Goal: Information Seeking & Learning: Learn about a topic

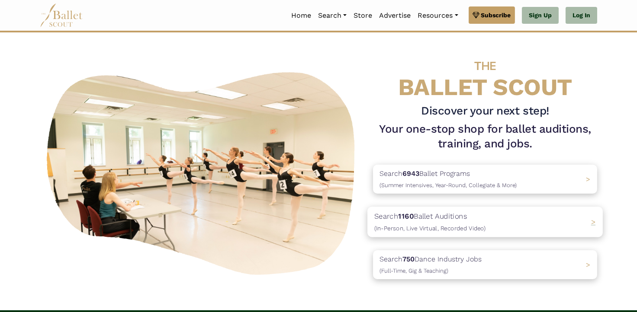
click at [422, 215] on p "Search 1160 Ballet Auditions (In-Person, Live Virtual, Recorded Video)" at bounding box center [429, 222] width 111 height 23
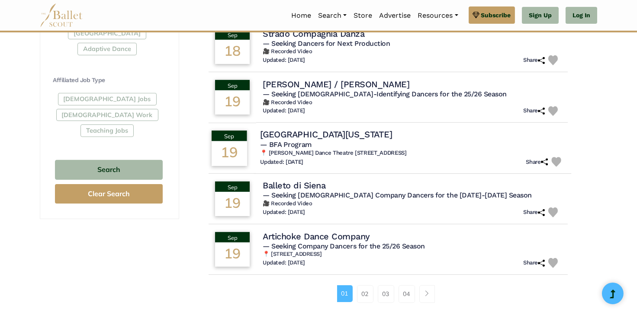
scroll to position [476, 0]
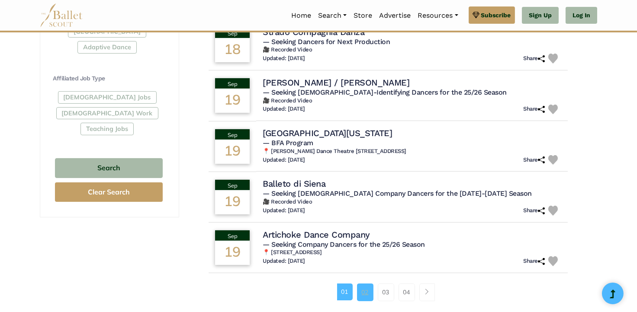
click at [365, 293] on link "02" at bounding box center [365, 292] width 16 height 17
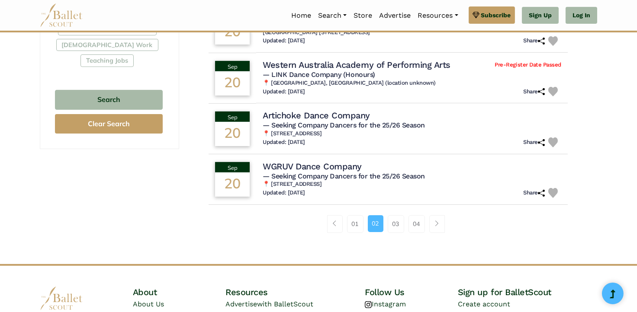
scroll to position [563, 0]
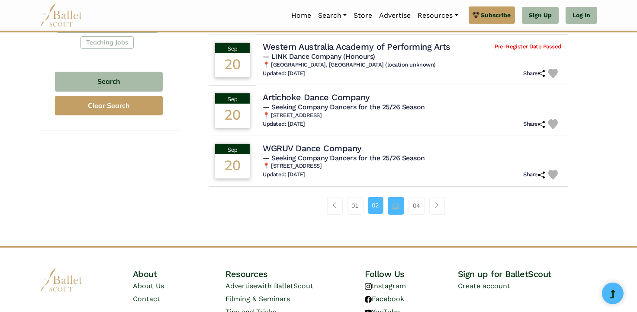
click at [396, 206] on link "03" at bounding box center [396, 205] width 16 height 17
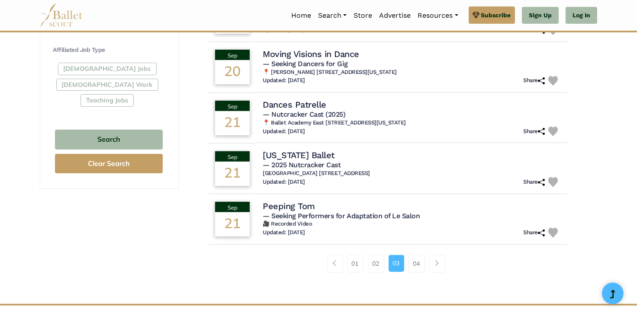
scroll to position [519, 0]
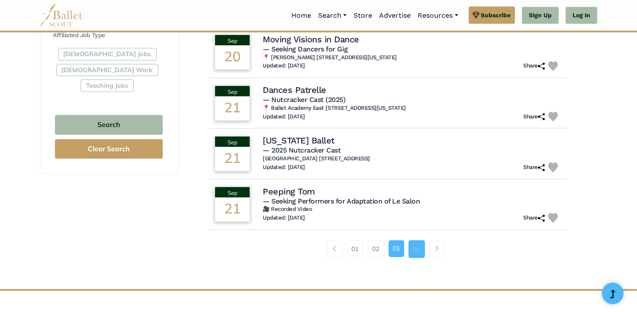
click at [412, 250] on link "04" at bounding box center [416, 249] width 16 height 17
